Goal: Task Accomplishment & Management: Complete application form

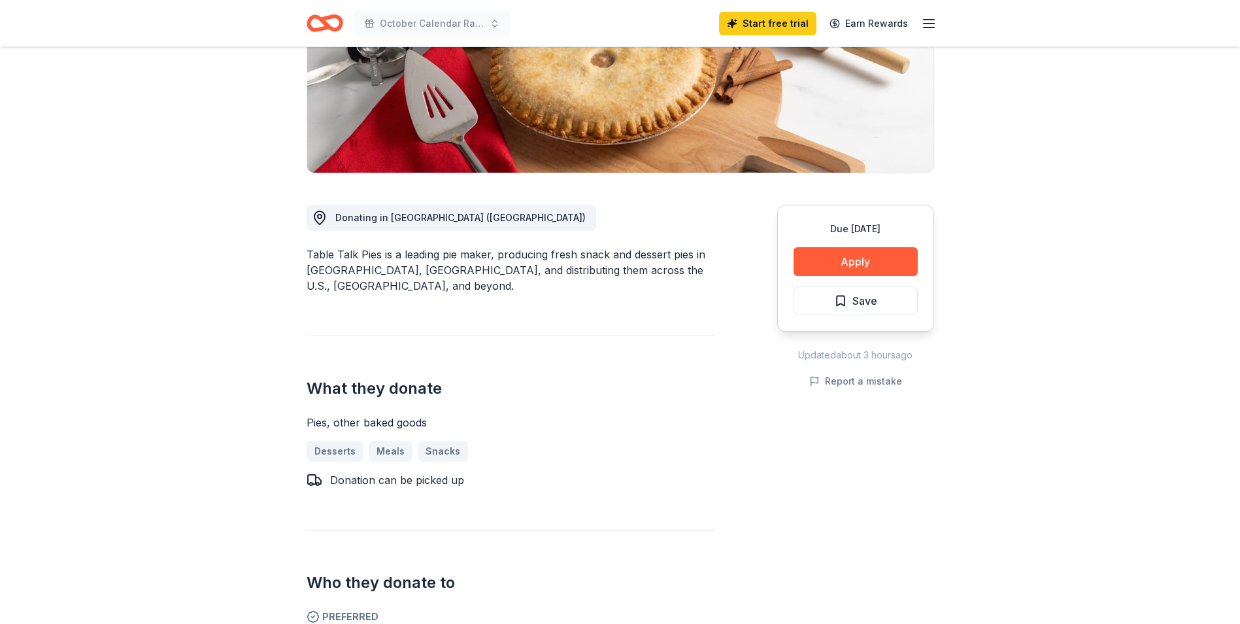
scroll to position [262, 0]
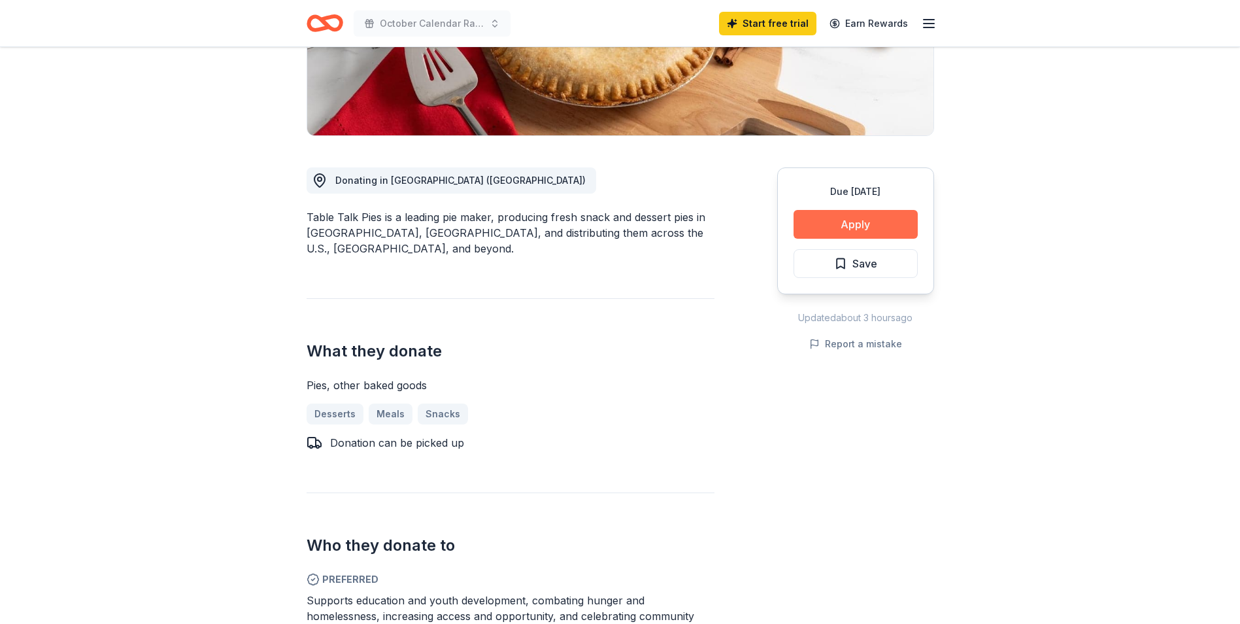
click at [855, 225] on button "Apply" at bounding box center [856, 224] width 124 height 29
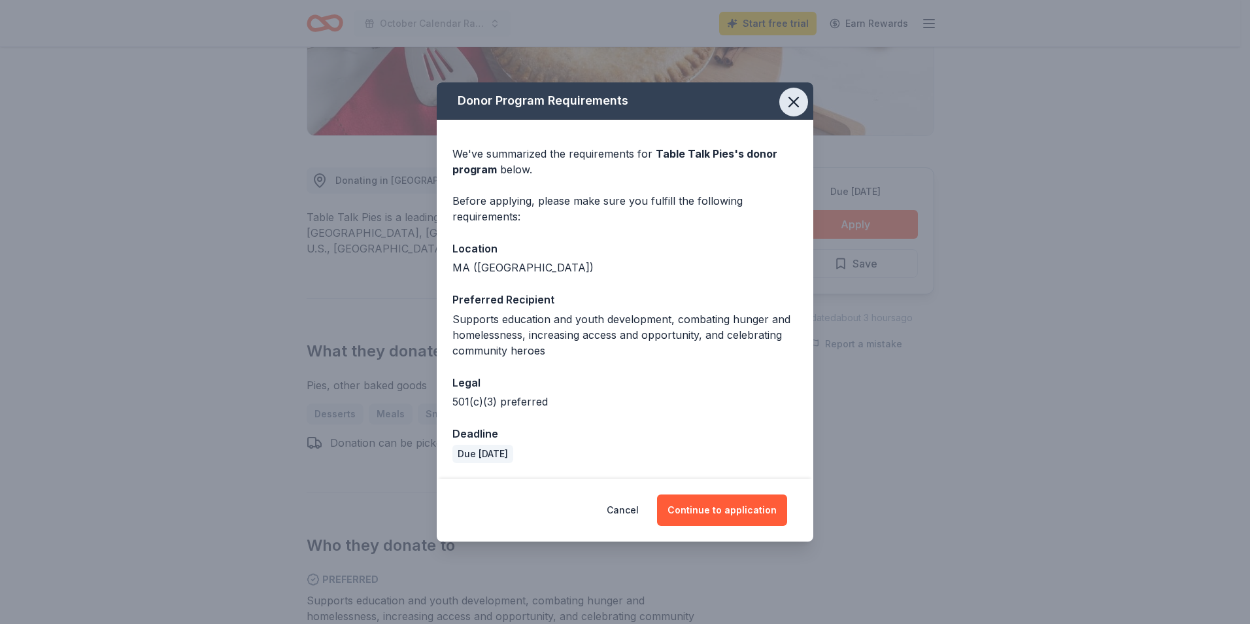
click at [798, 99] on icon "button" at bounding box center [793, 101] width 9 height 9
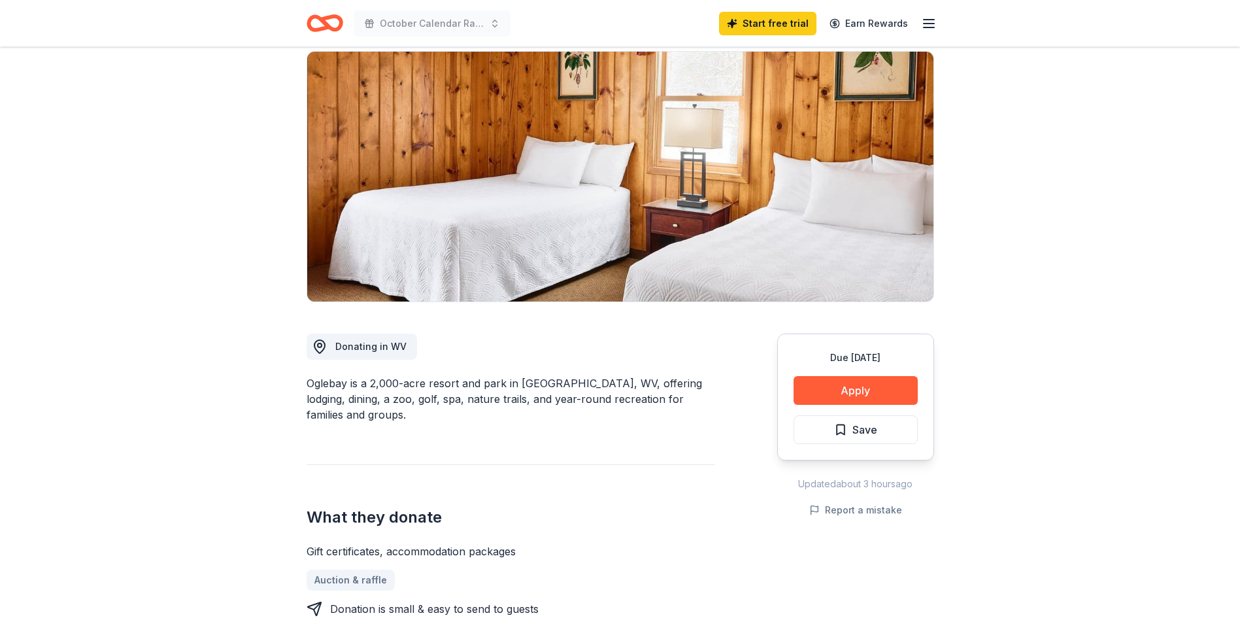
scroll to position [65, 0]
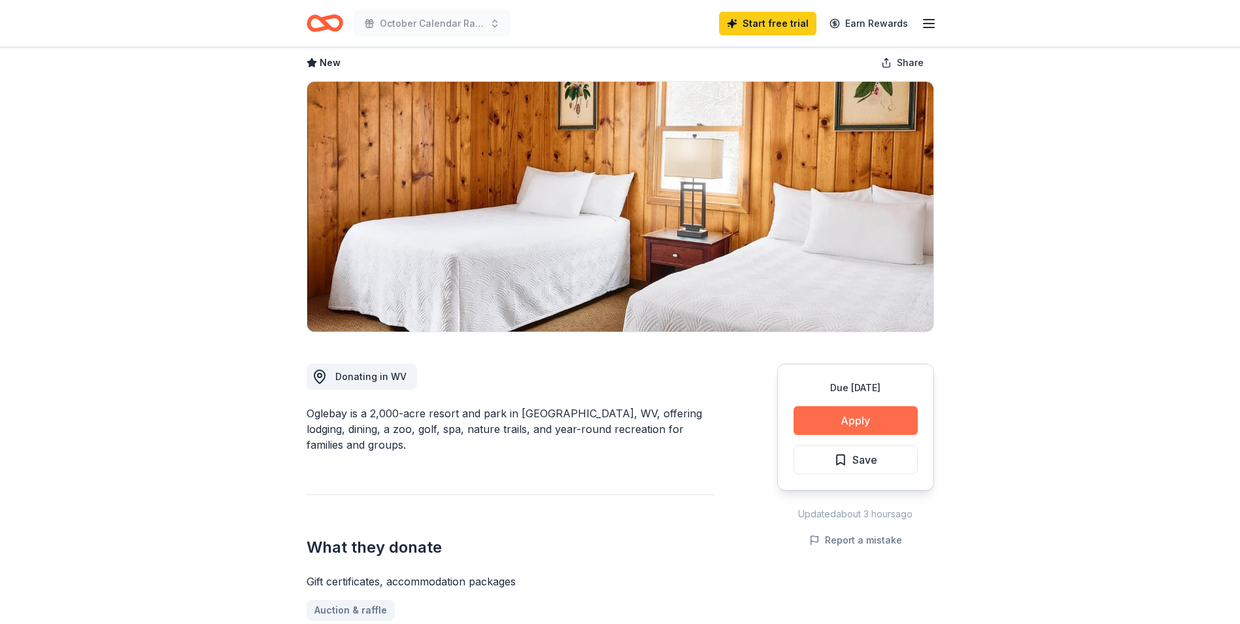
click at [868, 417] on button "Apply" at bounding box center [856, 420] width 124 height 29
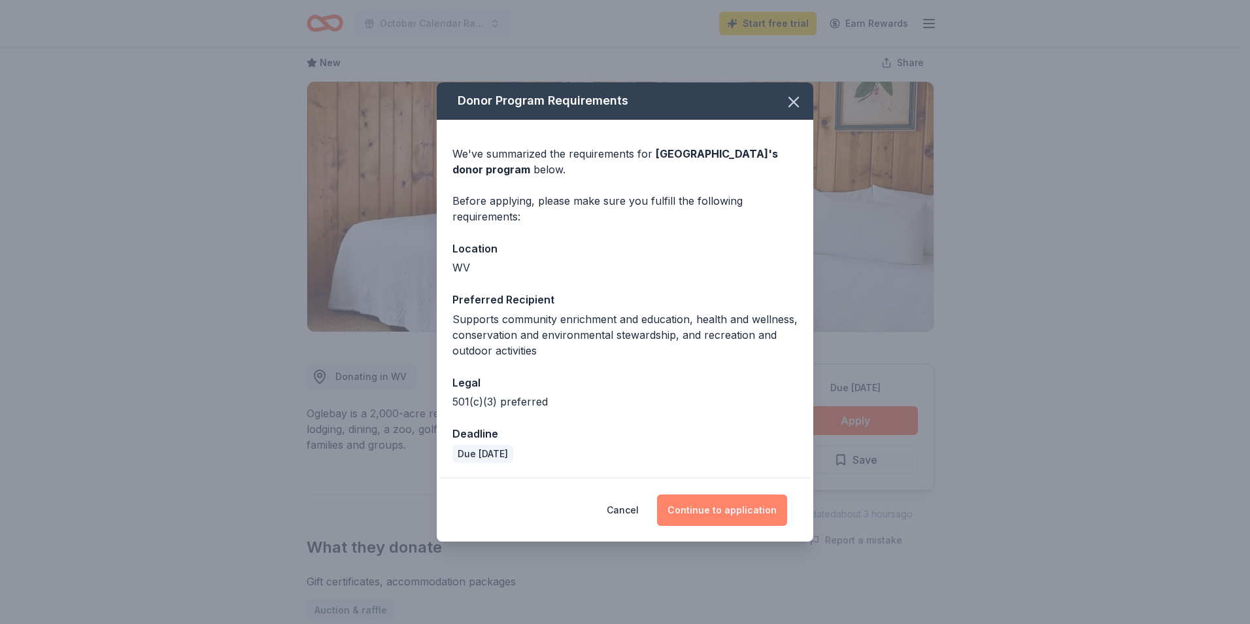
click at [756, 508] on button "Continue to application" at bounding box center [722, 509] width 130 height 31
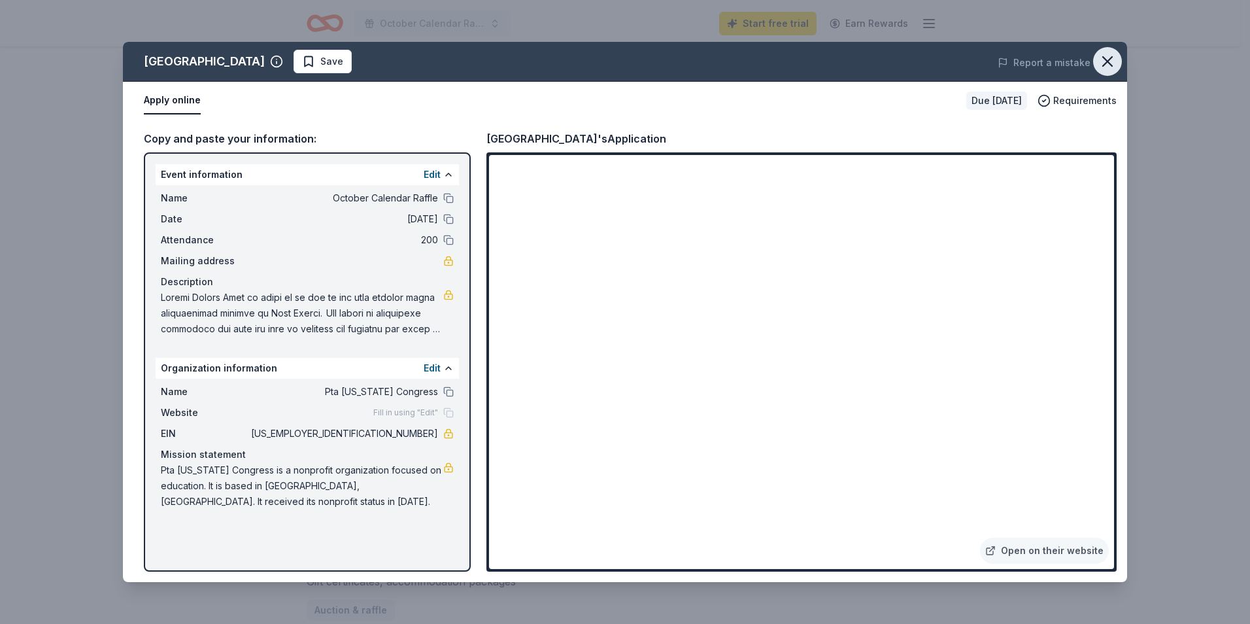
click at [1103, 60] on icon "button" at bounding box center [1108, 61] width 18 height 18
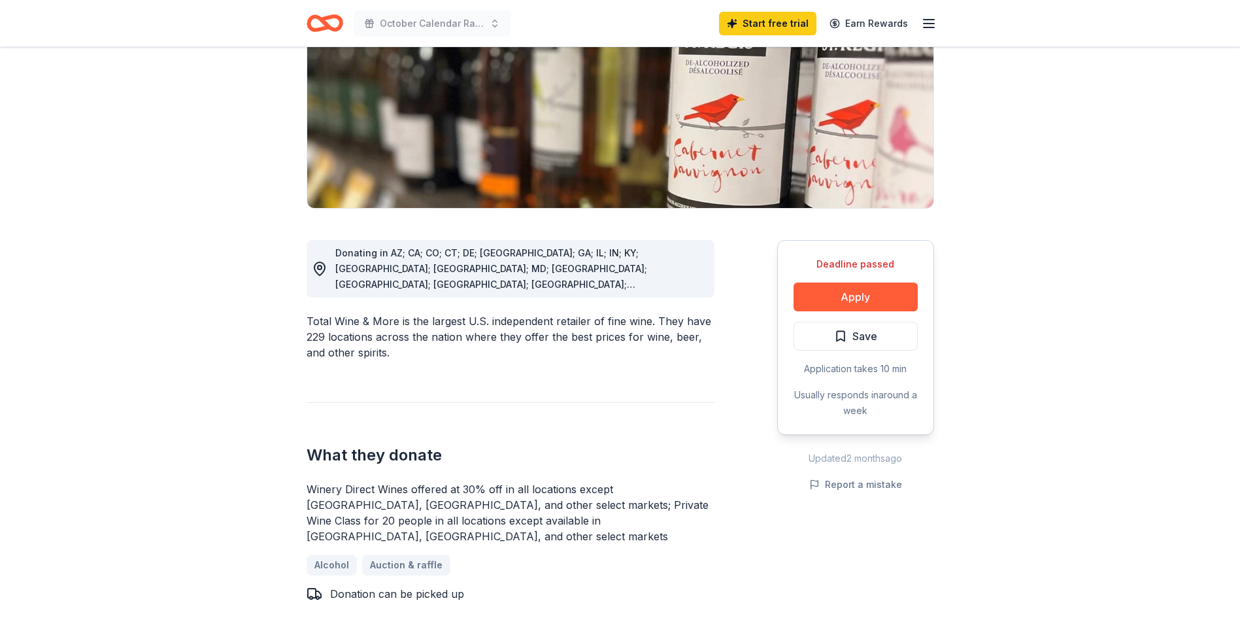
scroll to position [196, 0]
